Goal: Information Seeking & Learning: Learn about a topic

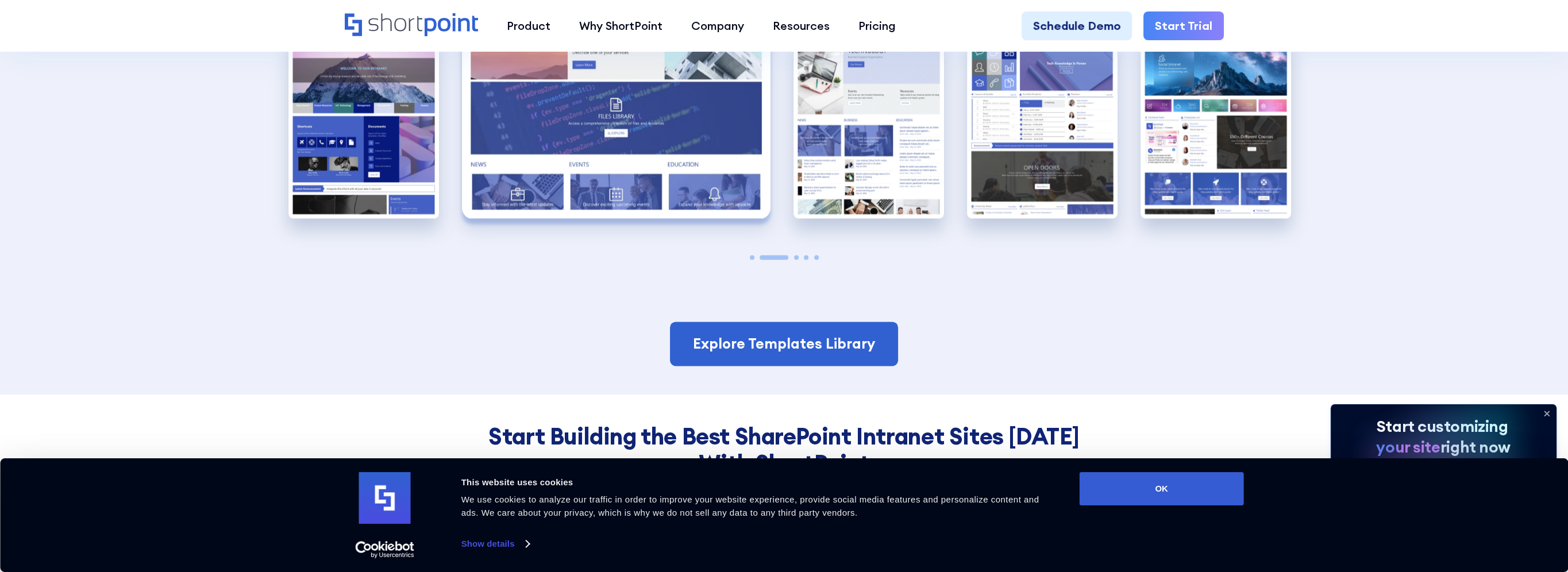
scroll to position [3293, 0]
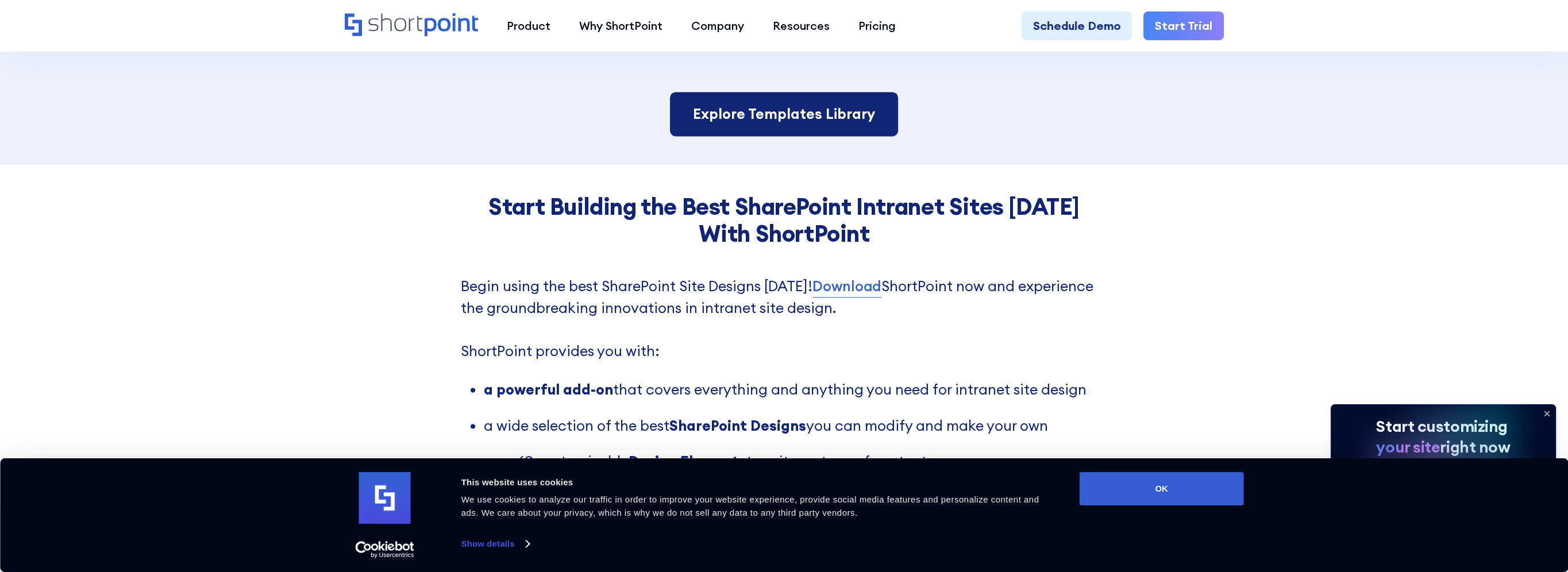
click at [809, 108] on link "Explore Templates Library" at bounding box center [784, 114] width 228 height 45
